Goal: Task Accomplishment & Management: Complete application form

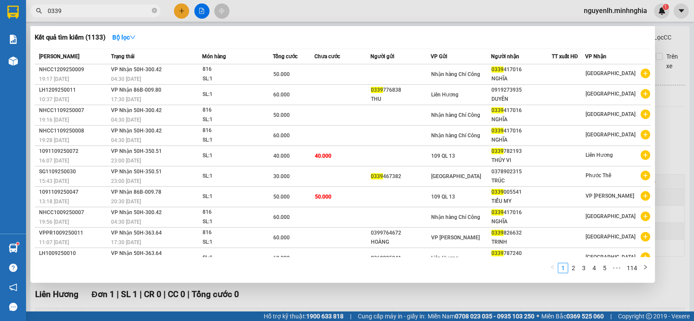
drag, startPoint x: 183, startPoint y: 10, endPoint x: 179, endPoint y: 49, distance: 39.2
click at [183, 11] on div at bounding box center [347, 160] width 694 height 321
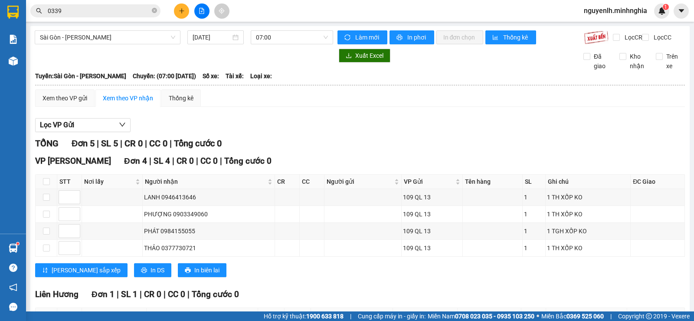
click at [176, 11] on button at bounding box center [181, 10] width 15 height 15
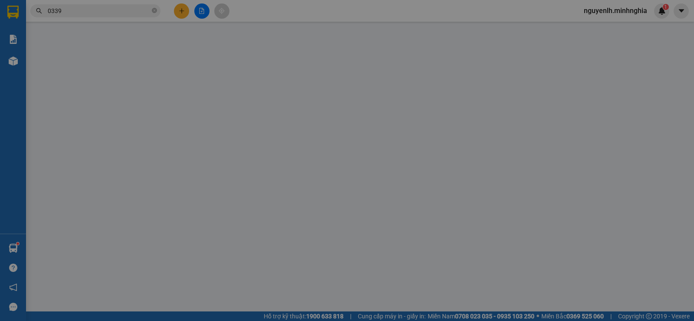
click at [177, 12] on span "Yêu cầu xuất hóa đơn điện tử" at bounding box center [145, 14] width 92 height 7
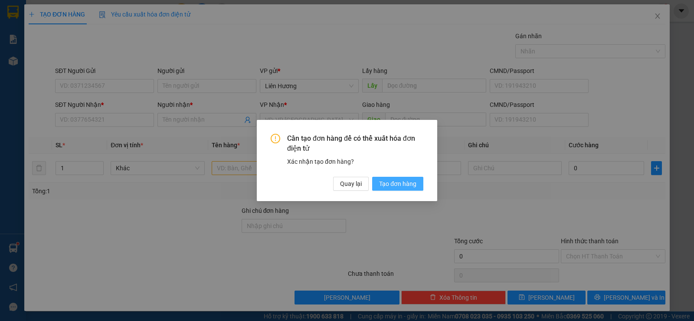
drag, startPoint x: 403, startPoint y: 186, endPoint x: 223, endPoint y: 171, distance: 180.6
click at [401, 186] on span "Tạo đơn hàng" at bounding box center [397, 184] width 37 height 10
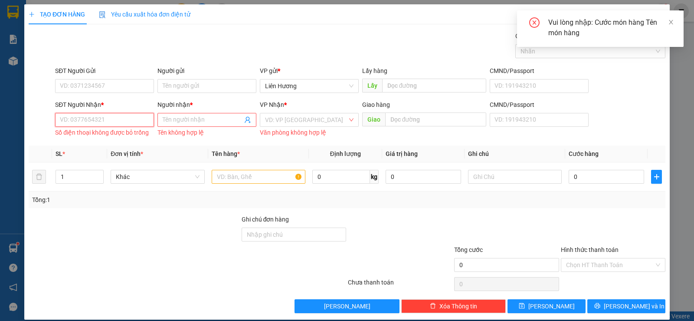
click at [132, 121] on input "SĐT Người Nhận *" at bounding box center [104, 120] width 99 height 14
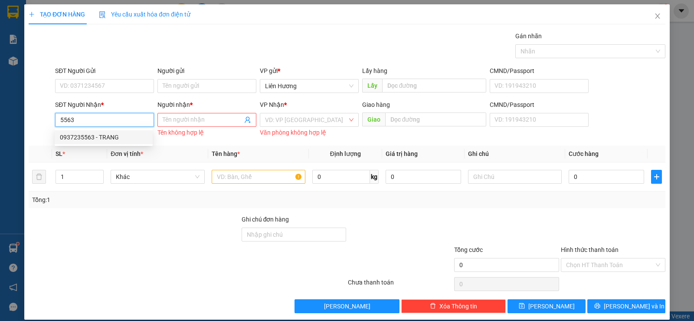
drag, startPoint x: 107, startPoint y: 137, endPoint x: 114, endPoint y: 141, distance: 7.8
click at [108, 137] on div "0937235563 - TRANG" at bounding box center [104, 137] width 88 height 10
type input "0937235563"
type input "TRANG"
type input "0937235563"
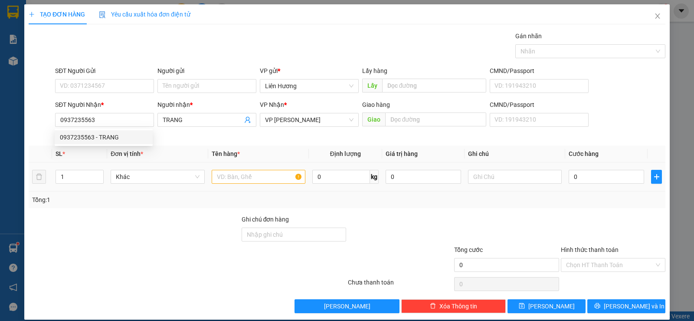
click at [254, 179] on td at bounding box center [258, 176] width 101 height 29
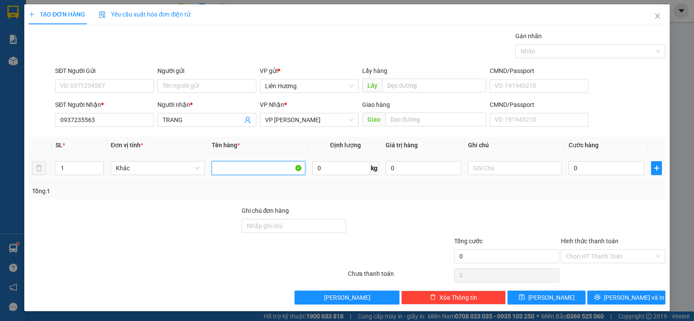
drag, startPoint x: 278, startPoint y: 164, endPoint x: 285, endPoint y: 167, distance: 7.2
click at [278, 165] on input "text" at bounding box center [259, 168] width 94 height 14
click at [480, 173] on input "text" at bounding box center [515, 168] width 94 height 14
type input "1 TH XỐP"
type input "30"
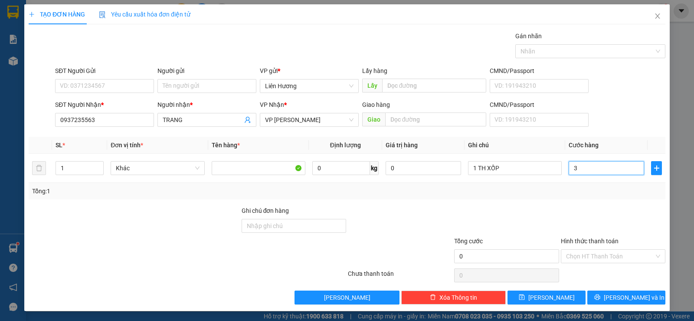
type input "30"
type input "30.000"
click at [592, 251] on input "Hình thức thanh toán" at bounding box center [610, 255] width 88 height 13
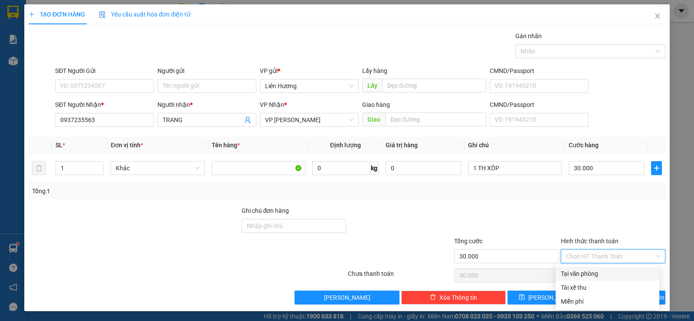
click at [590, 269] on div "Tại văn phòng" at bounding box center [607, 273] width 93 height 10
type input "0"
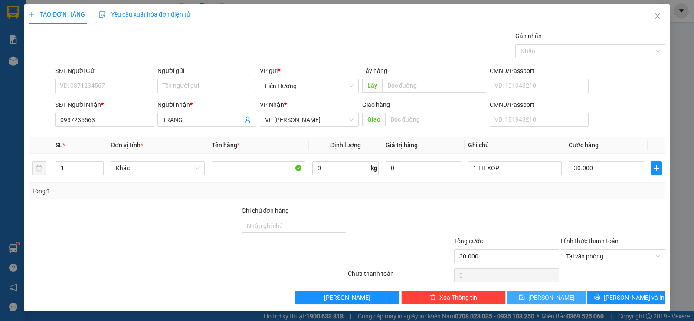
click at [550, 298] on span "[PERSON_NAME]" at bounding box center [551, 297] width 46 height 10
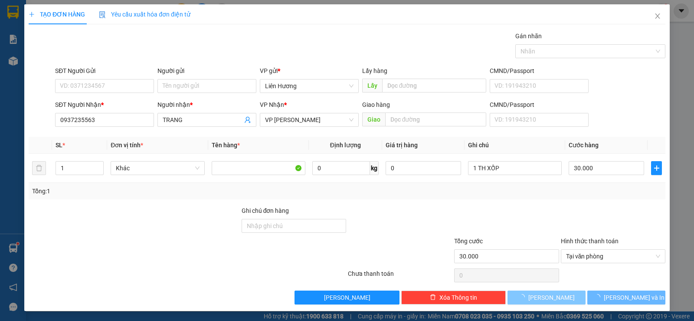
type input "0"
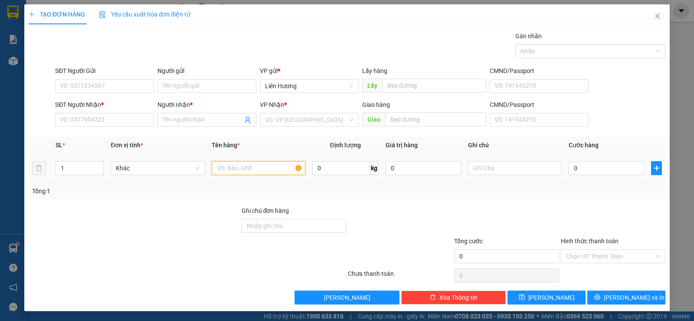
click at [216, 169] on input "text" at bounding box center [259, 168] width 94 height 14
click at [507, 169] on input "text" at bounding box center [515, 168] width 94 height 14
type input "1 TH XỐP - ĐỒ ĂN"
type input "7"
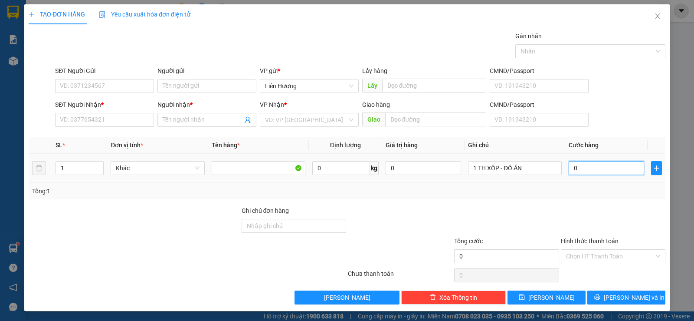
type input "7"
type input "70"
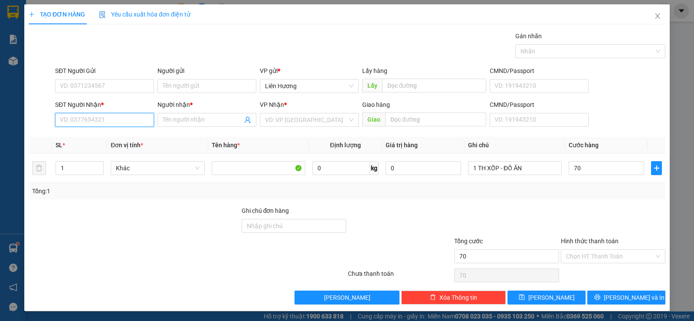
type input "70.000"
click at [86, 122] on input "SĐT Người Nhận *" at bounding box center [104, 120] width 99 height 14
type input "0356177159"
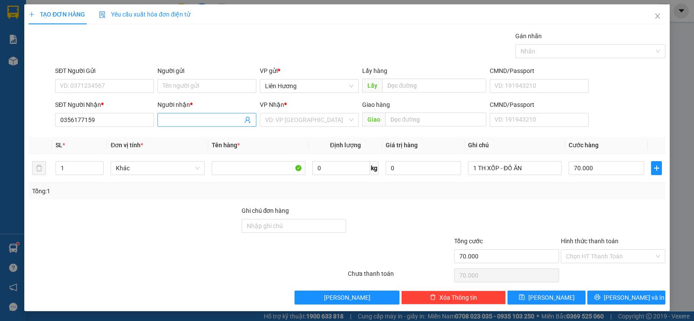
click at [186, 123] on input "Người nhận *" at bounding box center [203, 120] width 80 height 10
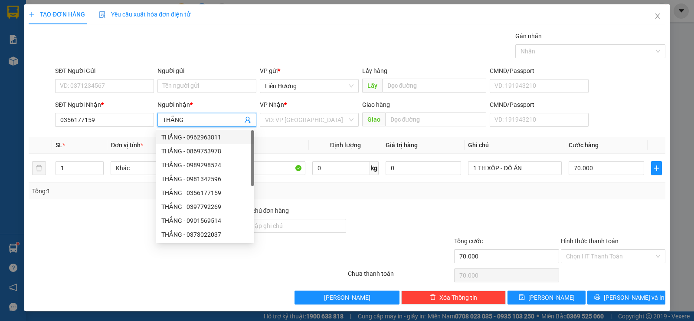
type input "THẮNG"
click at [272, 111] on div "VP Nhận *" at bounding box center [309, 106] width 99 height 13
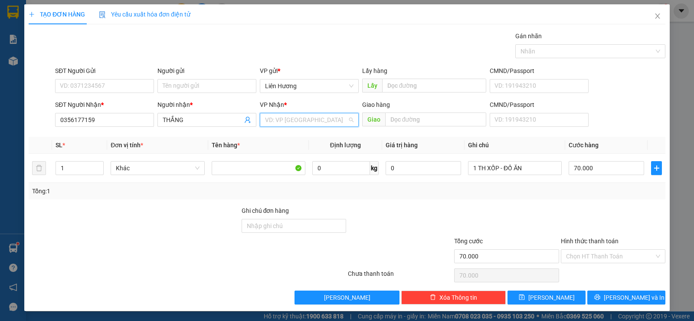
click at [292, 122] on input "search" at bounding box center [306, 119] width 82 height 13
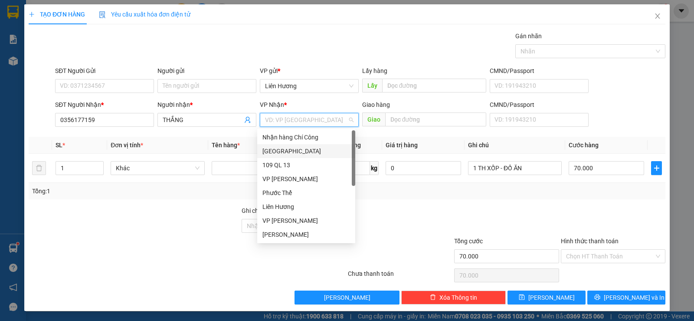
click at [279, 151] on div "[GEOGRAPHIC_DATA]" at bounding box center [306, 151] width 88 height 10
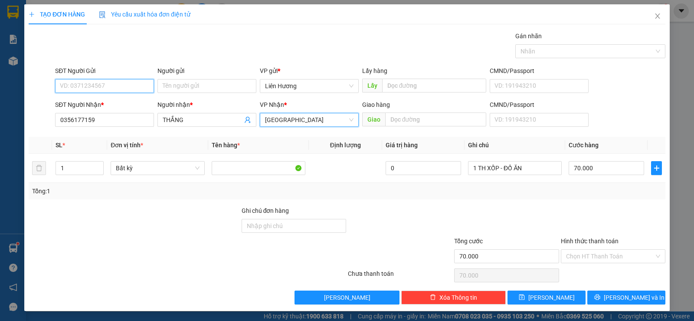
click at [98, 85] on input "SĐT Người Gửi" at bounding box center [104, 86] width 99 height 14
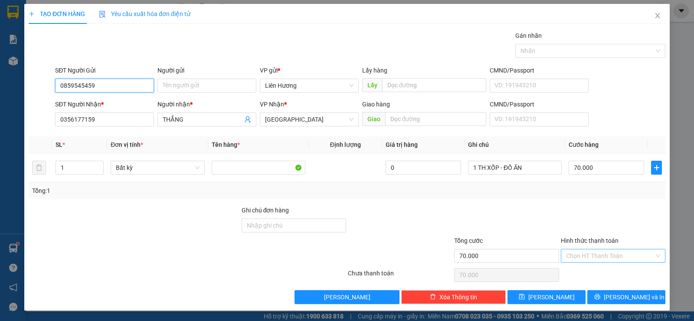
type input "0859545459"
drag, startPoint x: 586, startPoint y: 251, endPoint x: 589, endPoint y: 275, distance: 23.7
click at [586, 252] on input "Hình thức thanh toán" at bounding box center [610, 255] width 88 height 13
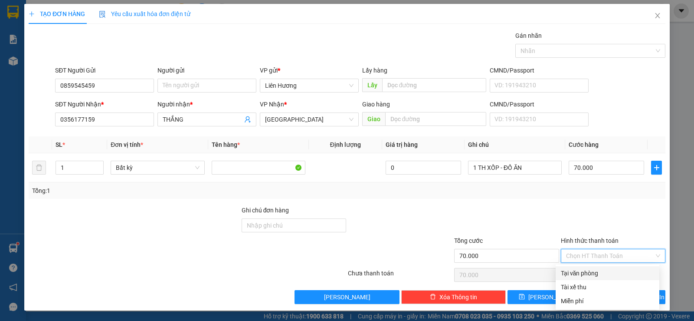
click at [590, 275] on div "Tại văn phòng" at bounding box center [607, 273] width 93 height 10
type input "0"
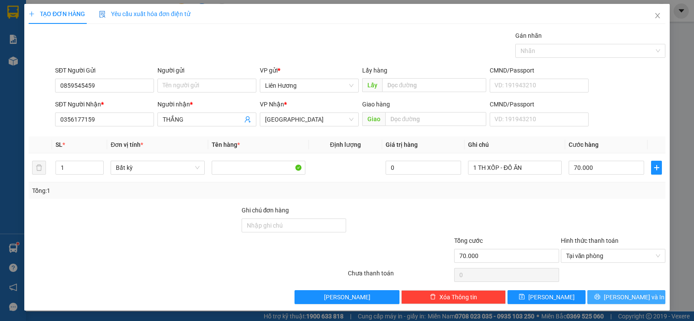
click at [600, 293] on icon "printer" at bounding box center [597, 296] width 6 height 6
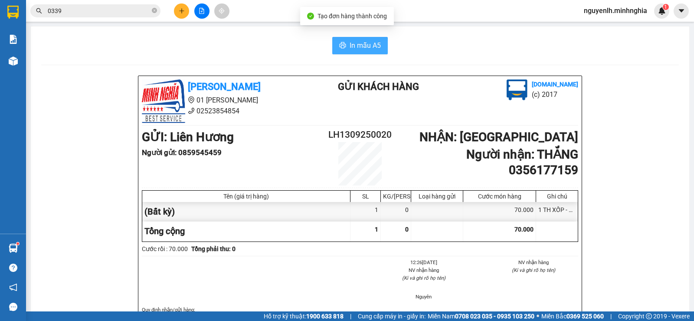
click at [350, 41] on span "In mẫu A5" at bounding box center [365, 45] width 31 height 11
